Goal: Task Accomplishment & Management: Use online tool/utility

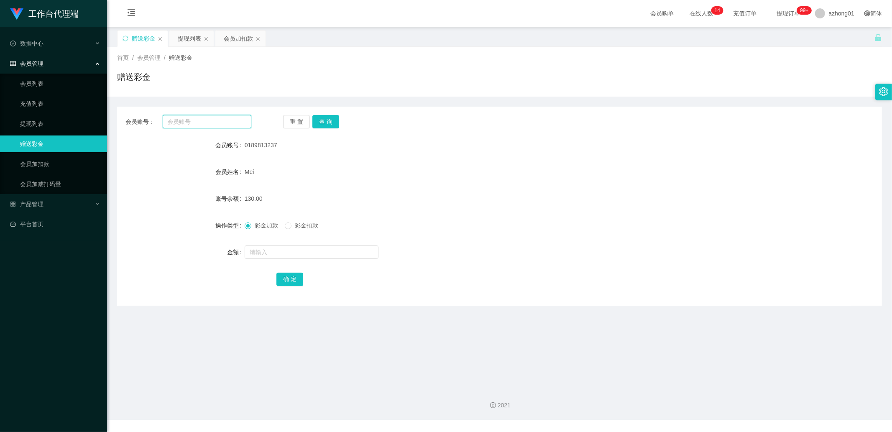
click at [209, 123] on input "text" at bounding box center [207, 121] width 89 height 13
paste input "peterkslee"
type input "peterkslee"
click at [320, 126] on button "查 询" at bounding box center [326, 121] width 27 height 13
click at [257, 247] on input "text" at bounding box center [312, 252] width 134 height 13
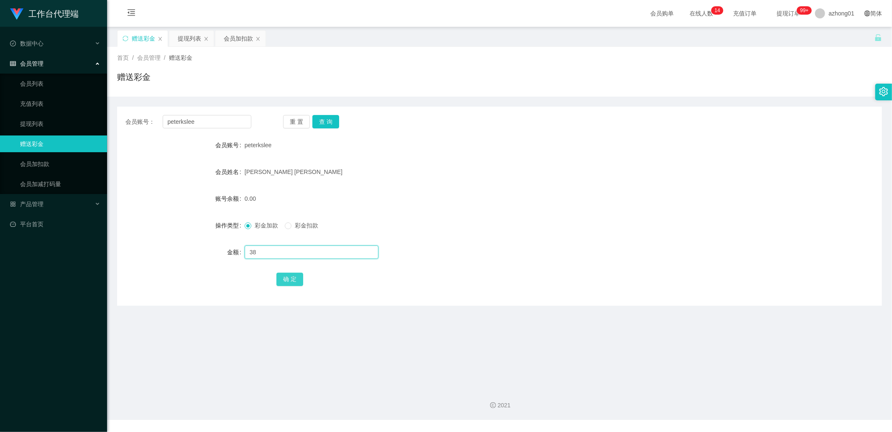
type input "38"
click at [295, 274] on button "确 定" at bounding box center [290, 279] width 27 height 13
click at [205, 123] on input "peterkslee" at bounding box center [207, 121] width 89 height 13
paste input "Weiweichye"
type input "Weiweichye"
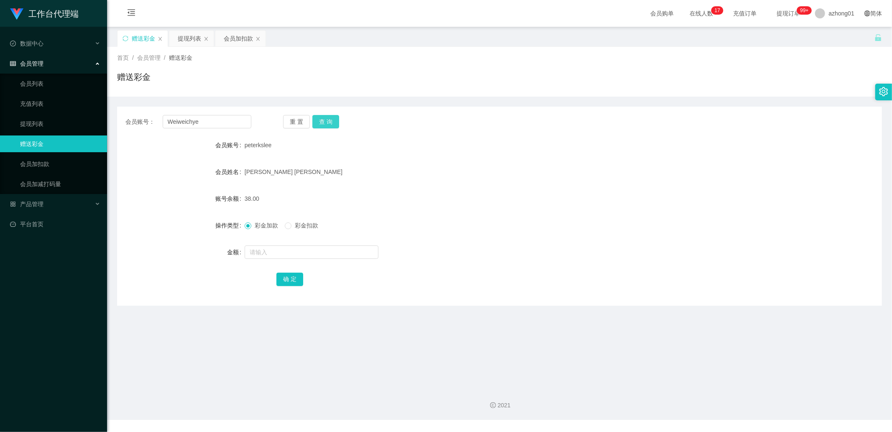
click at [322, 127] on button "查 询" at bounding box center [326, 121] width 27 height 13
click at [272, 258] on input "text" at bounding box center [312, 252] width 134 height 13
type input "38"
click at [300, 281] on button "确 定" at bounding box center [290, 279] width 27 height 13
click at [197, 124] on input "Weiweichye" at bounding box center [207, 121] width 89 height 13
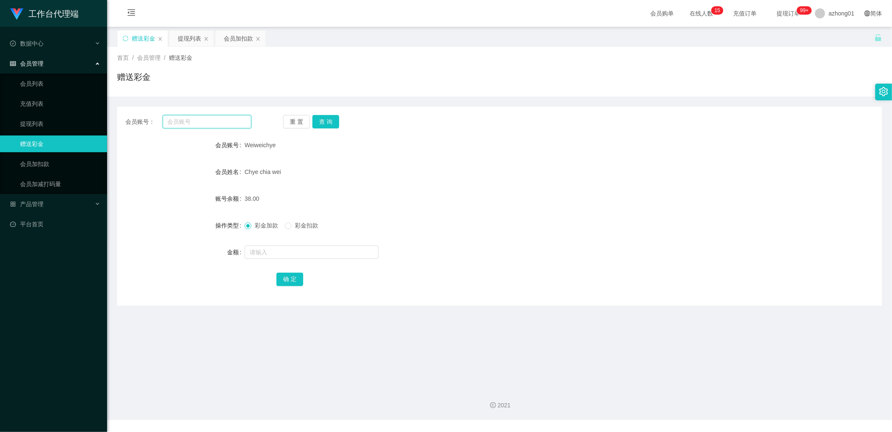
paste input "soocheng1214"
type input "soocheng1214"
click at [323, 128] on button "查 询" at bounding box center [326, 121] width 27 height 13
click at [303, 246] on input "text" at bounding box center [312, 252] width 134 height 13
type input "38"
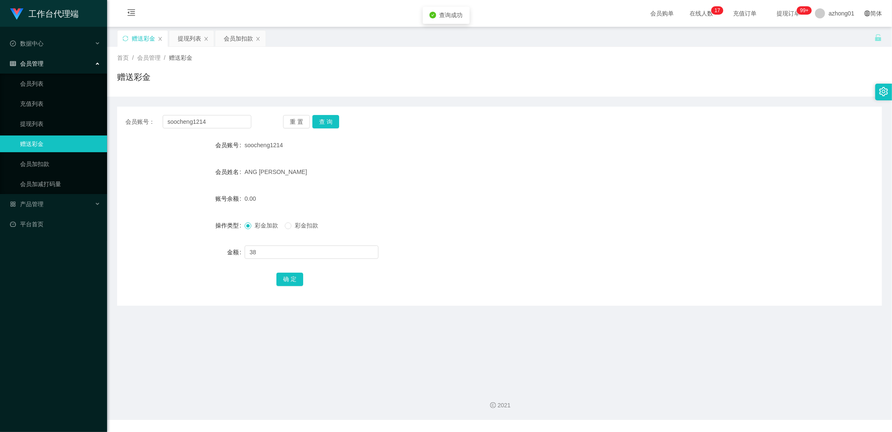
click at [272, 279] on div "确 定" at bounding box center [499, 279] width 765 height 17
click at [287, 280] on button "确 定" at bounding box center [290, 279] width 27 height 13
click at [226, 118] on input "soocheng1214" at bounding box center [207, 121] width 89 height 13
paste input "Laicai1127"
type input "Laicai1127"
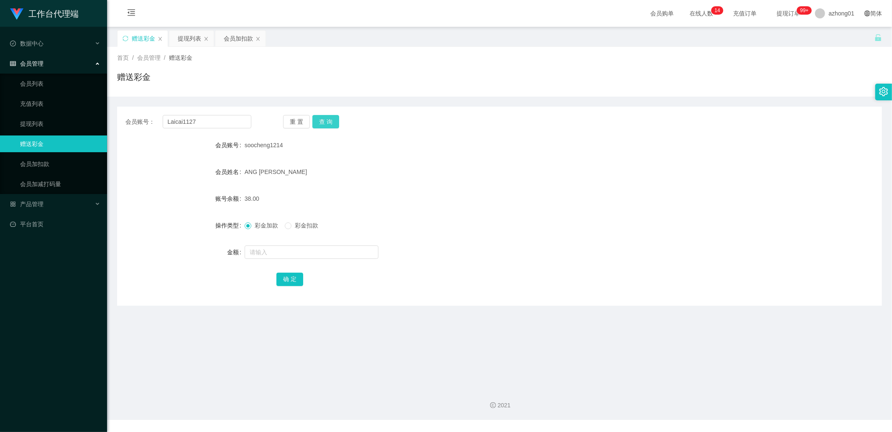
click at [332, 117] on button "查 询" at bounding box center [326, 121] width 27 height 13
click at [292, 253] on input "text" at bounding box center [312, 252] width 134 height 13
type input "38"
click at [291, 277] on button "确 定" at bounding box center [290, 279] width 27 height 13
click at [68, 123] on link "提现列表" at bounding box center [60, 123] width 80 height 17
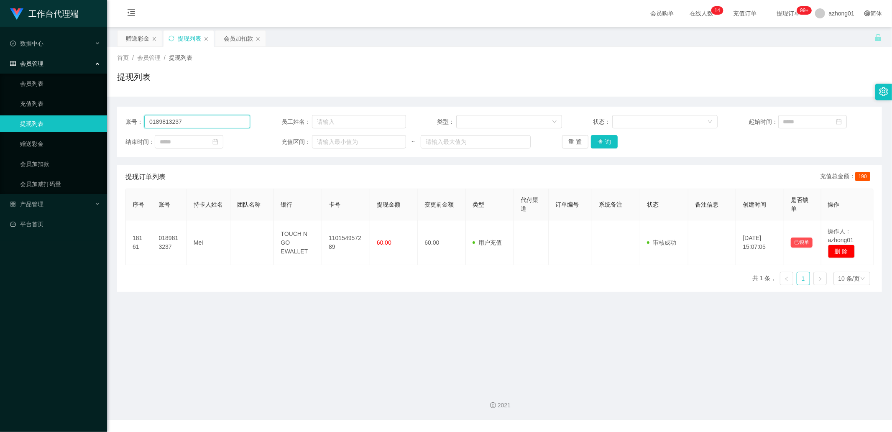
click at [214, 118] on input "0189813237" at bounding box center [197, 121] width 106 height 13
paste input "0165357925"
type input "0165357925"
click at [603, 139] on button "查 询" at bounding box center [604, 141] width 27 height 13
